Goal: Task Accomplishment & Management: Complete application form

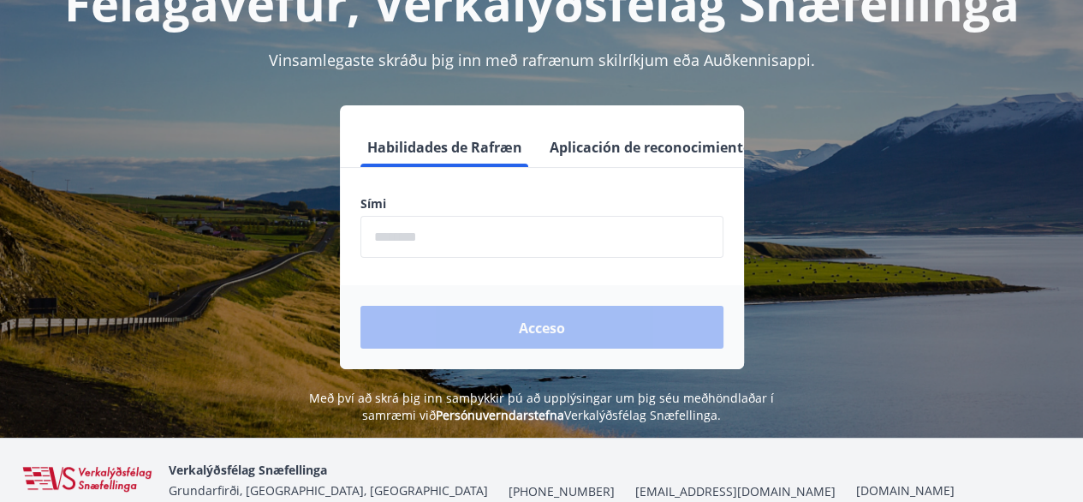
scroll to position [171, 0]
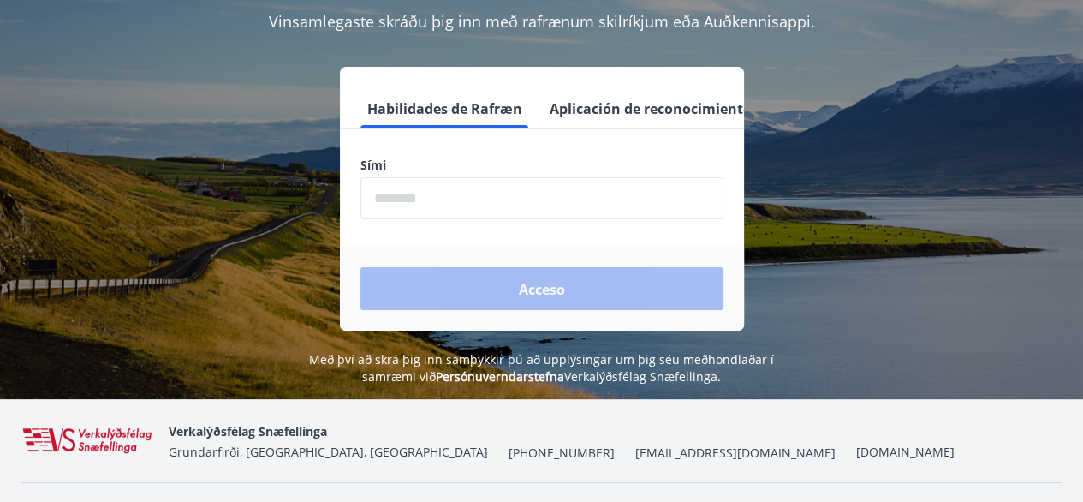
click at [403, 202] on input "phone" at bounding box center [541, 198] width 363 height 42
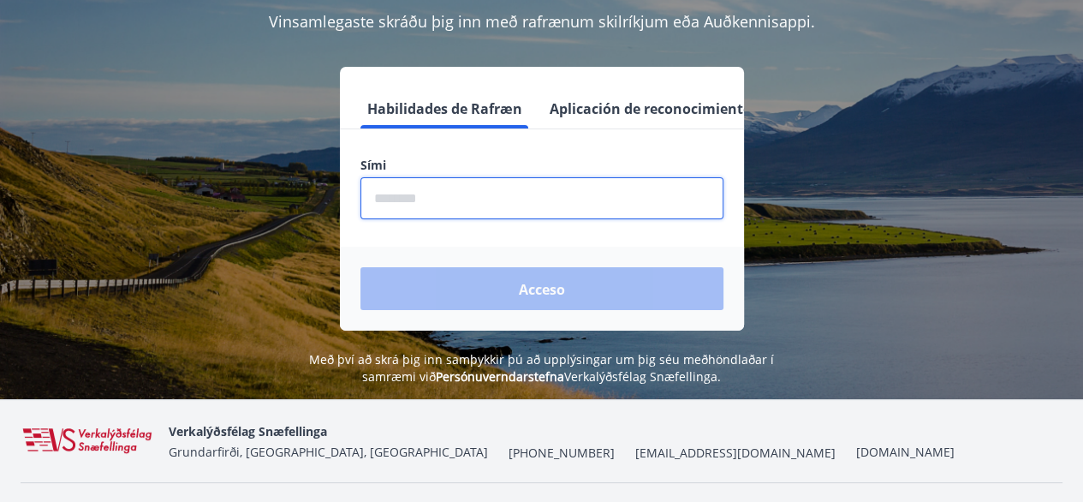
type input "********"
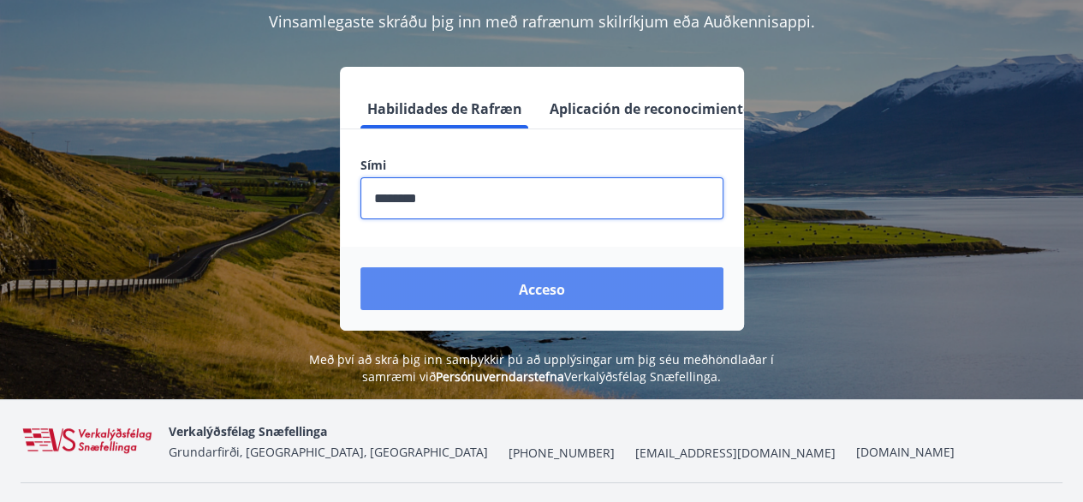
click at [538, 288] on font "Acceso" at bounding box center [542, 289] width 46 height 19
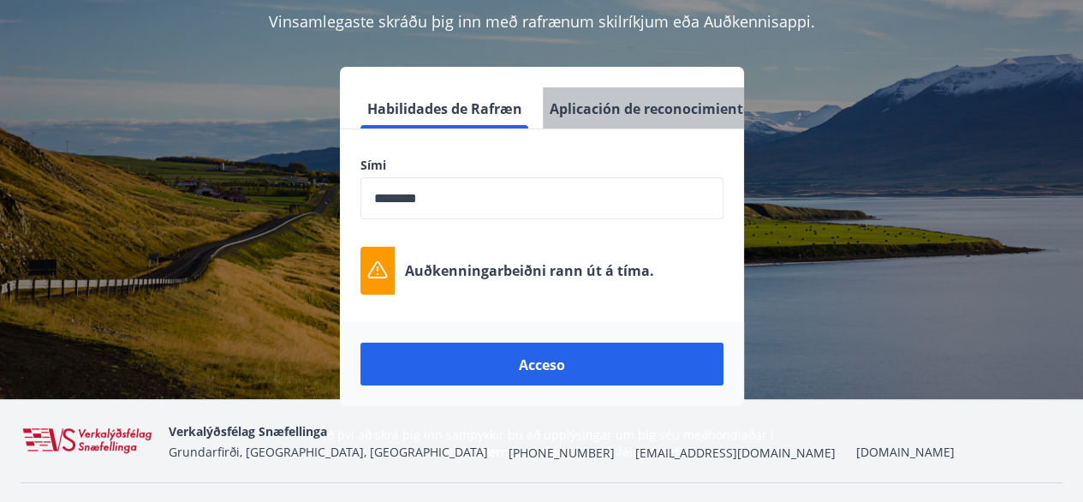
click at [627, 113] on font "Aplicación de reconocimiento de audio" at bounding box center [681, 108] width 264 height 19
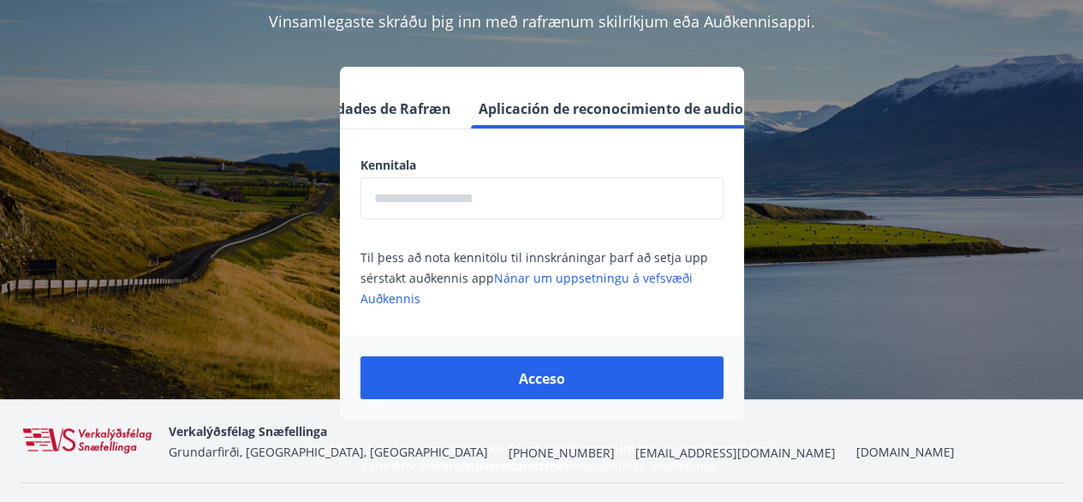
scroll to position [0, 75]
click at [575, 386] on button "Acceso" at bounding box center [541, 377] width 363 height 43
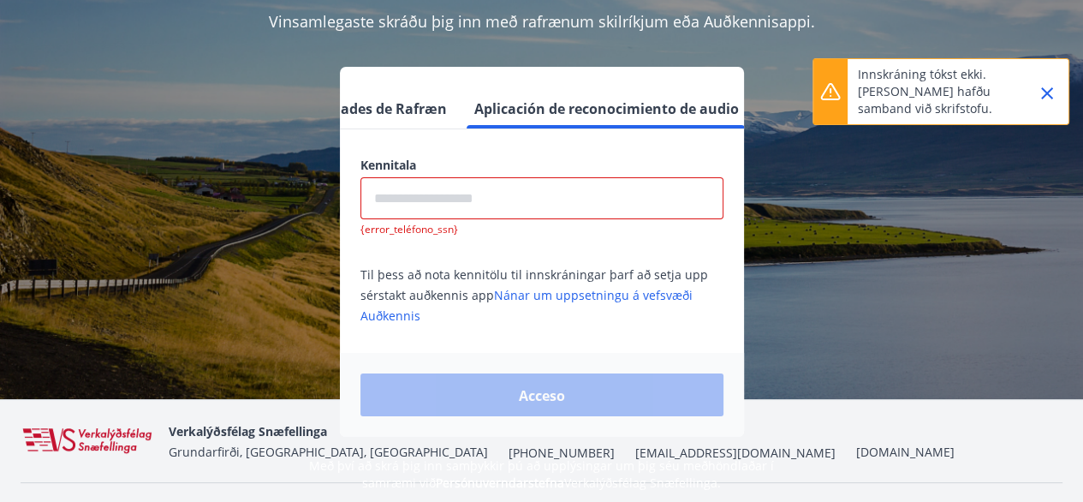
click at [415, 197] on input "text" at bounding box center [541, 198] width 363 height 42
type input "**********"
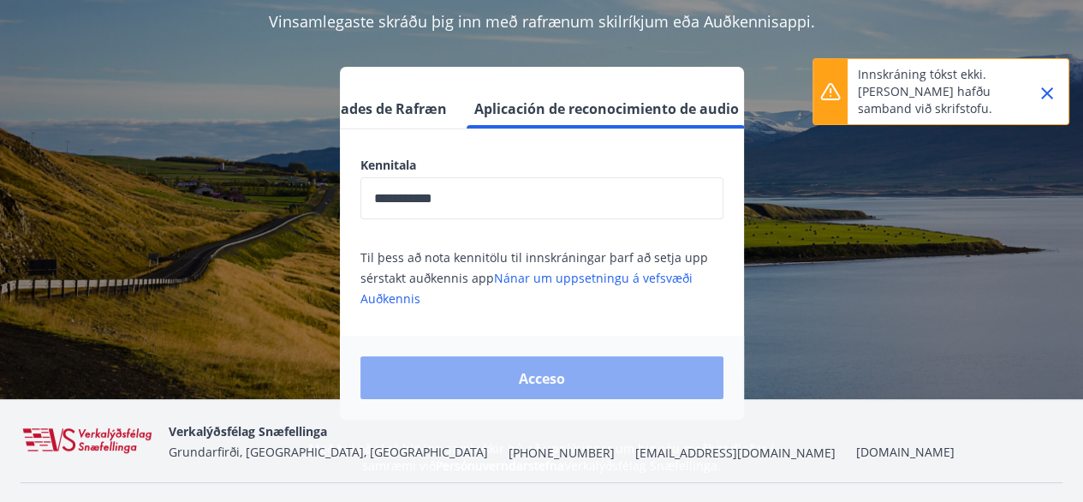
click at [526, 382] on font "Acceso" at bounding box center [542, 378] width 46 height 19
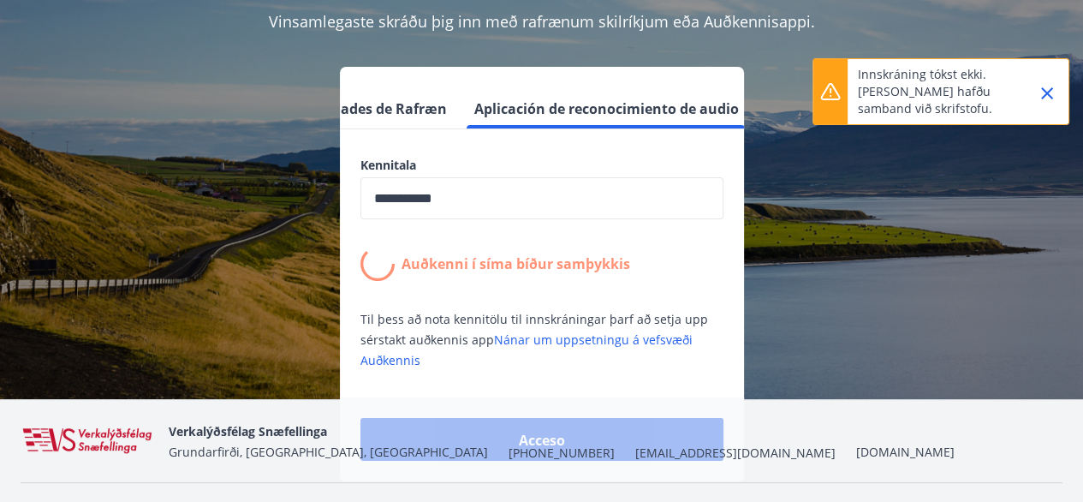
click at [1044, 94] on icon "Cerca" at bounding box center [1047, 93] width 12 height 12
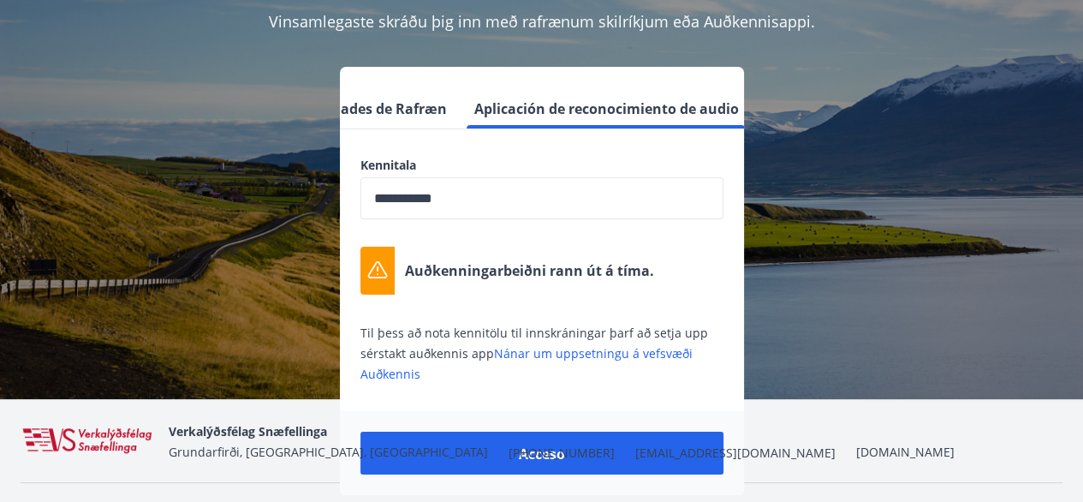
click at [635, 458] on font "[EMAIL_ADDRESS][DOMAIN_NAME]" at bounding box center [735, 452] width 200 height 16
click at [635, 456] on font "[EMAIL_ADDRESS][DOMAIN_NAME]" at bounding box center [735, 452] width 200 height 16
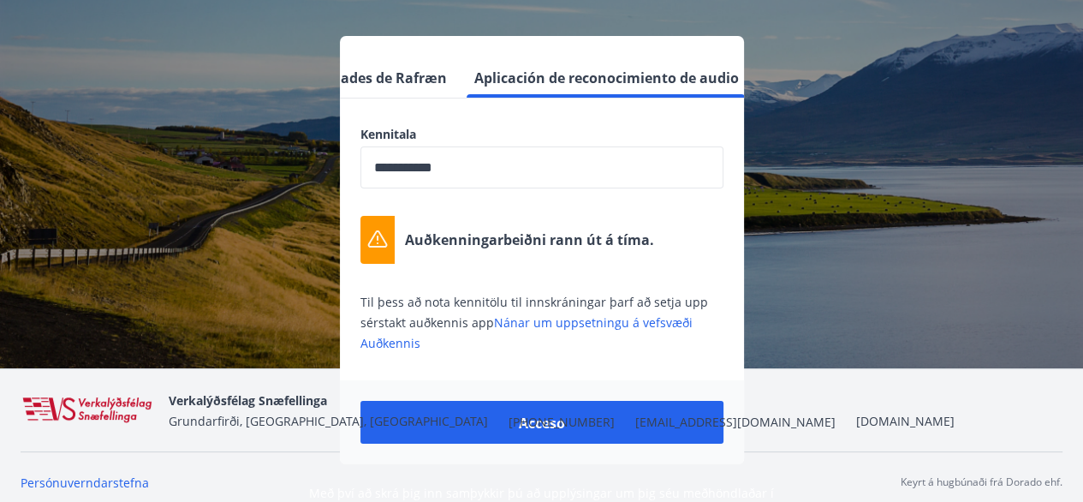
scroll to position [218, 0]
